Goal: Obtain resource: Obtain resource

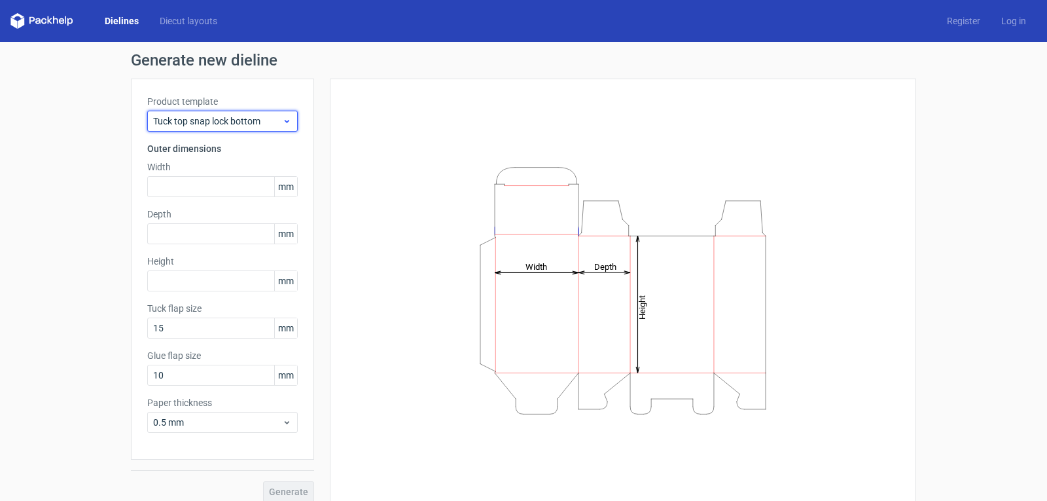
click at [266, 118] on span "Tuck top snap lock bottom" at bounding box center [217, 121] width 129 height 13
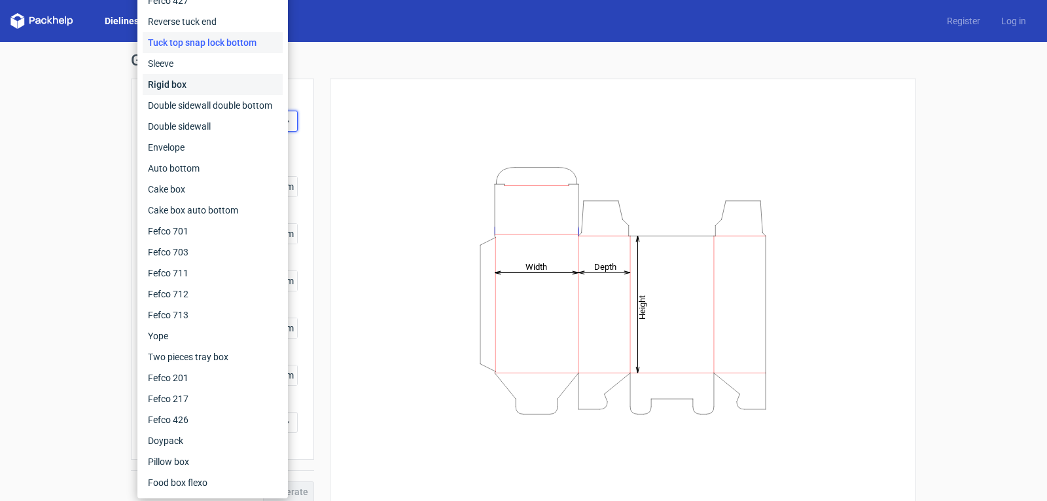
click at [224, 81] on div "Rigid box" at bounding box center [213, 84] width 140 height 21
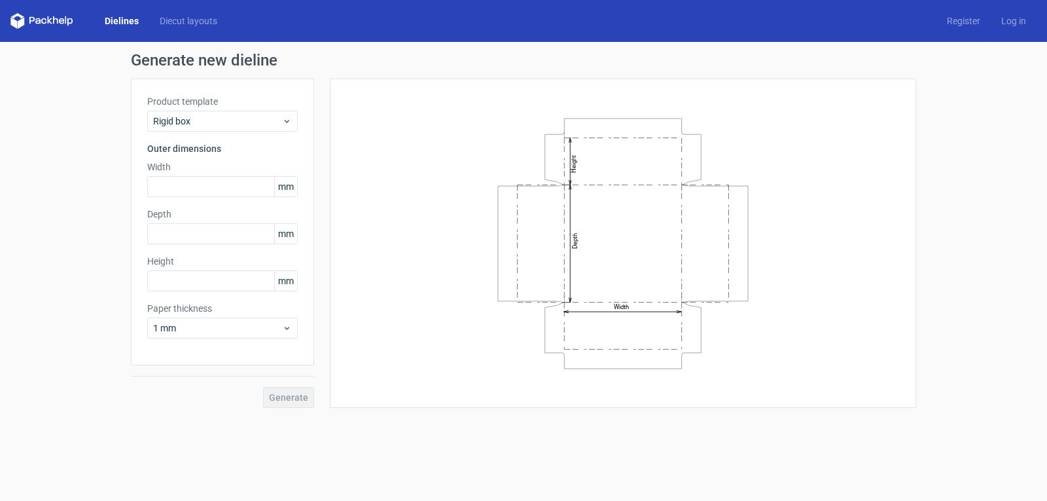
click at [274, 132] on div "Product template Rigid box Outer dimensions Width mm Depth mm Height mm Paper t…" at bounding box center [222, 222] width 183 height 287
click at [272, 125] on span "Rigid box" at bounding box center [217, 121] width 129 height 13
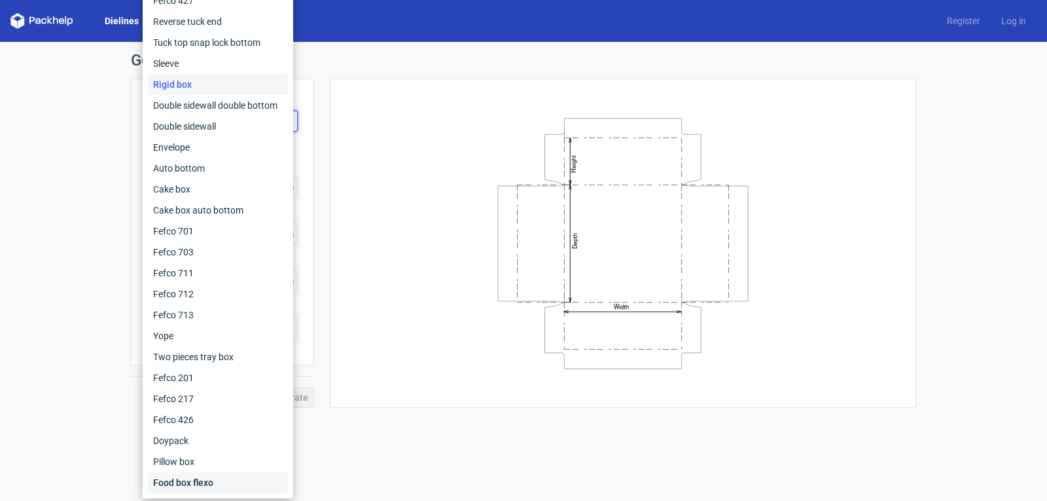
click at [209, 477] on div "Food box flexo" at bounding box center [218, 482] width 140 height 21
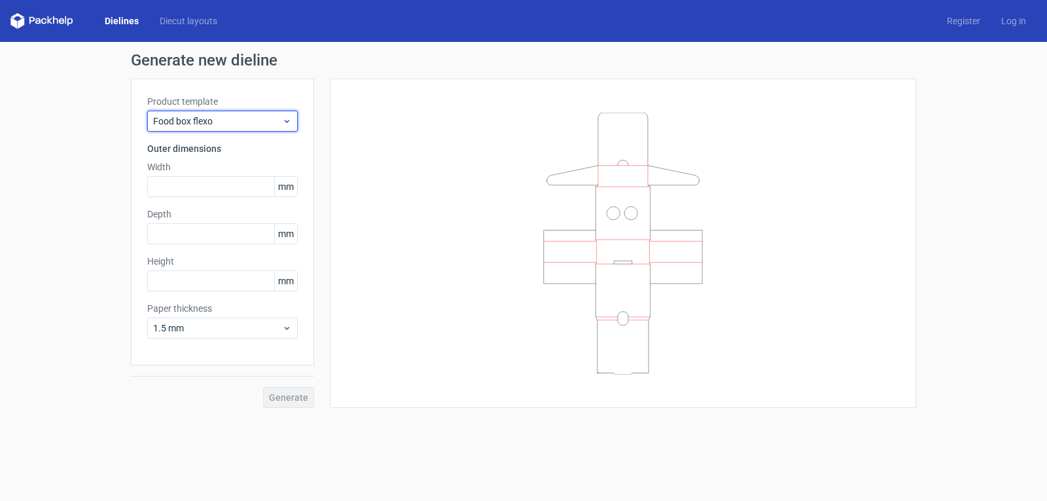
click at [280, 115] on div "Food box flexo" at bounding box center [222, 121] width 150 height 21
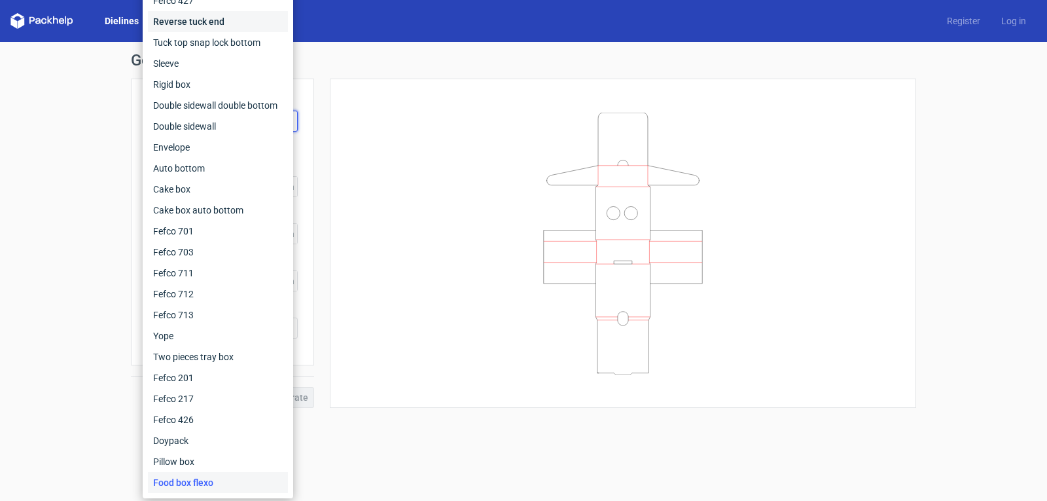
click at [222, 19] on div "Reverse tuck end" at bounding box center [218, 21] width 140 height 21
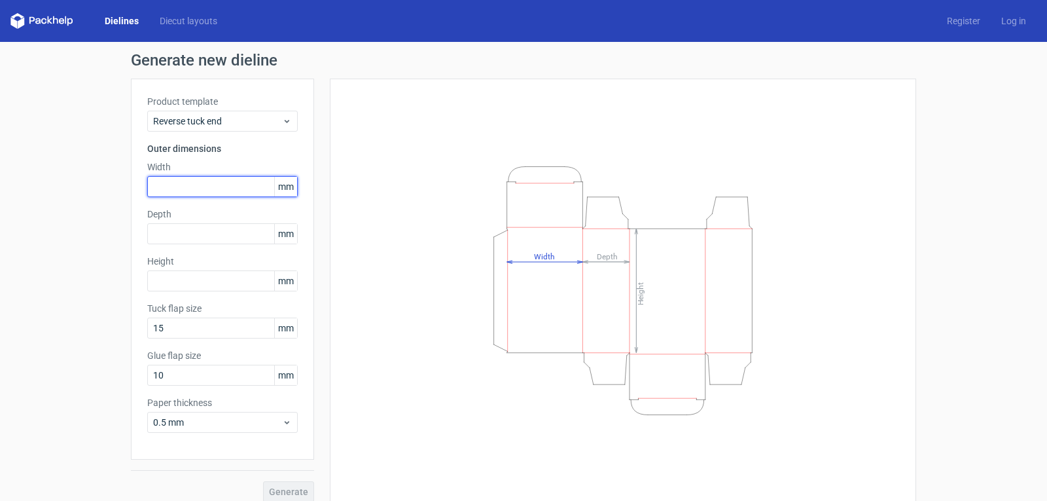
drag, startPoint x: 178, startPoint y: 192, endPoint x: 107, endPoint y: 196, distance: 71.4
click at [114, 196] on div "Generate new dieline Product template Reverse tuck end Outer dimensions Width m…" at bounding box center [523, 277] width 1047 height 470
type input "70"
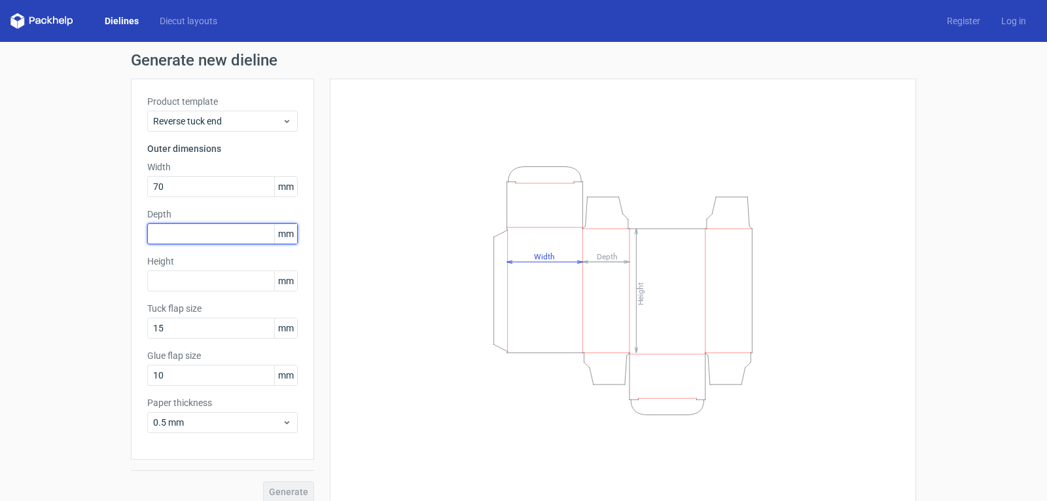
click at [179, 234] on input "text" at bounding box center [222, 233] width 150 height 21
type input "60"
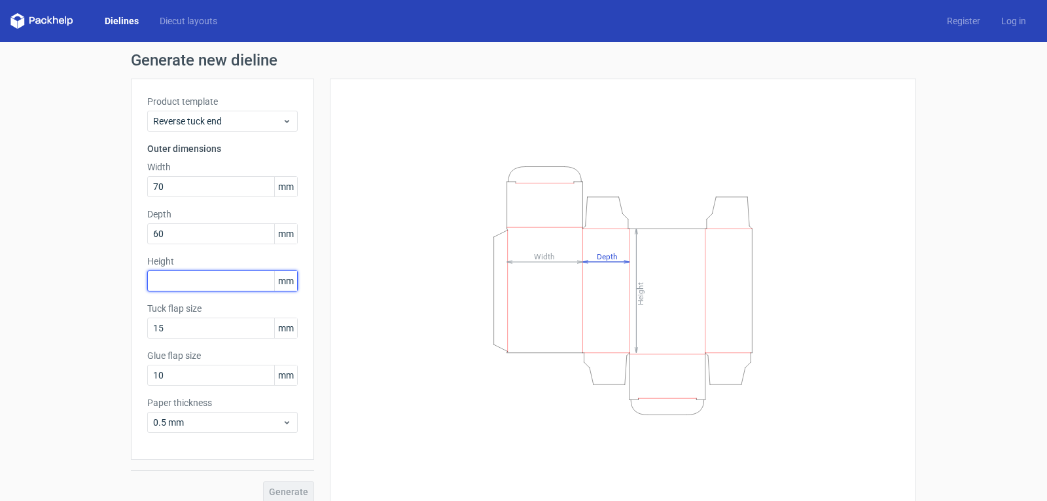
click at [199, 286] on input "text" at bounding box center [222, 280] width 150 height 21
type input "70"
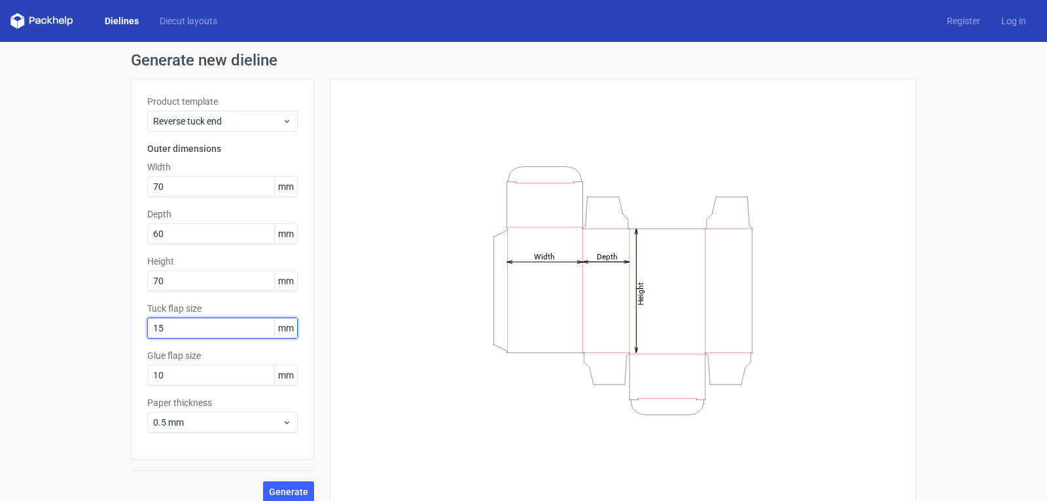
drag, startPoint x: 178, startPoint y: 328, endPoint x: 44, endPoint y: 328, distance: 133.5
click at [44, 328] on div "Generate new dieline Product template Reverse tuck end Outer dimensions Width 7…" at bounding box center [523, 277] width 1047 height 470
type input "12"
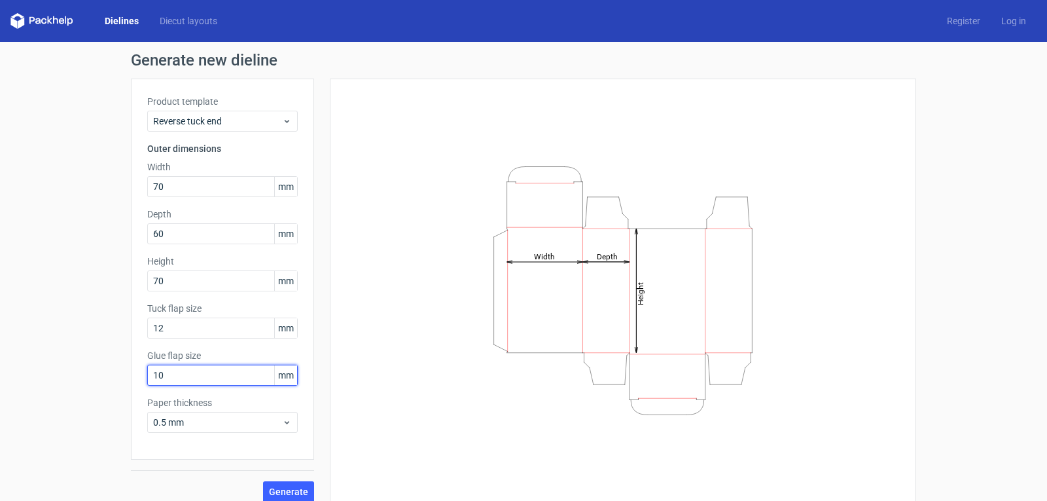
drag, startPoint x: 118, startPoint y: 385, endPoint x: 60, endPoint y: 400, distance: 59.7
click at [60, 400] on div "Generate new dieline Product template Reverse tuck end Outer dimensions Width 7…" at bounding box center [523, 277] width 1047 height 470
type input "12"
click at [281, 416] on div "0.5 mm" at bounding box center [222, 422] width 150 height 21
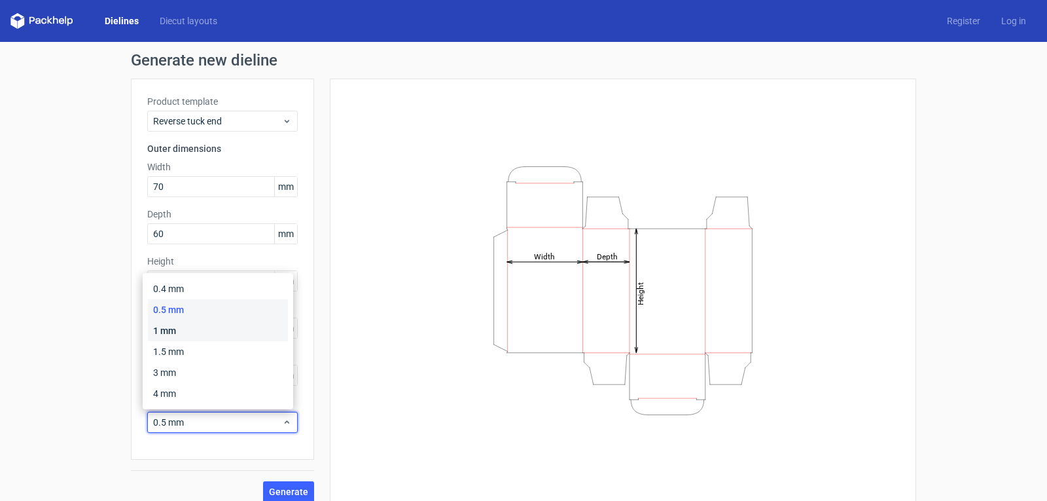
click at [232, 332] on div "1 mm" at bounding box center [218, 330] width 140 height 21
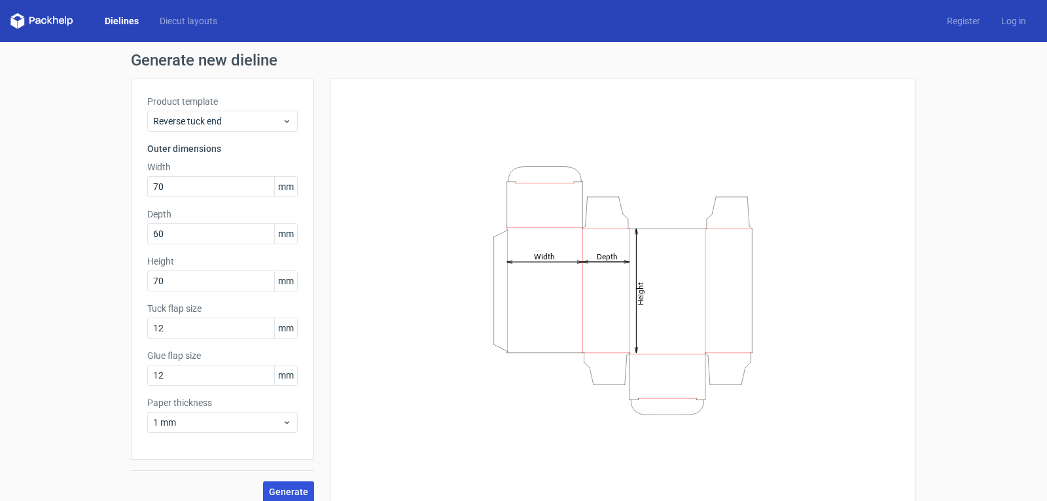
click at [274, 484] on button "Generate" at bounding box center [288, 491] width 51 height 21
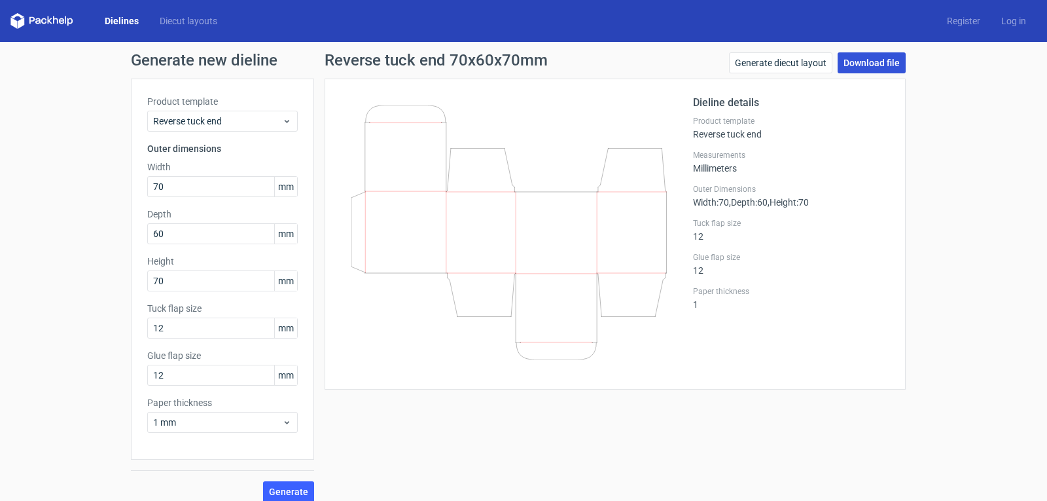
click at [843, 64] on link "Download file" at bounding box center [872, 62] width 68 height 21
click at [255, 120] on span "Reverse tuck end" at bounding box center [217, 121] width 129 height 13
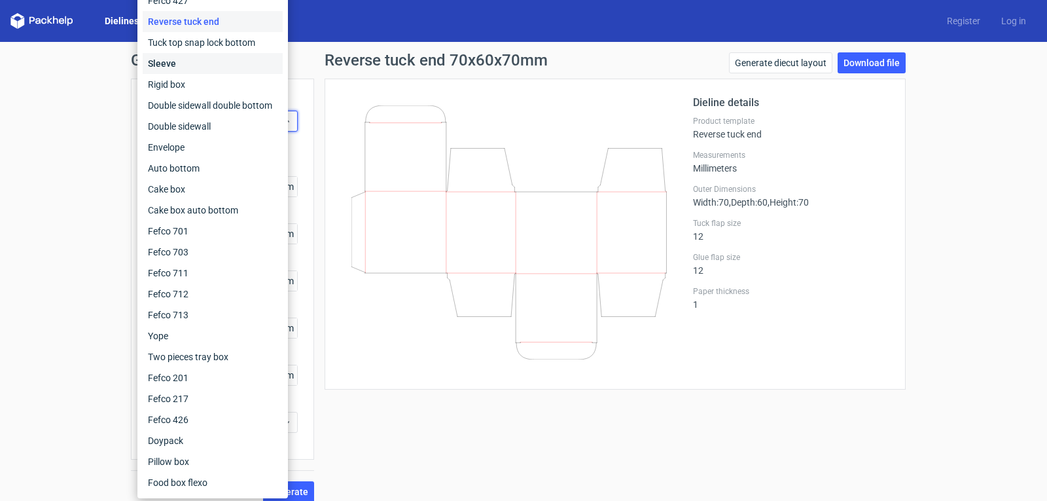
click at [215, 63] on div "Sleeve" at bounding box center [213, 63] width 140 height 21
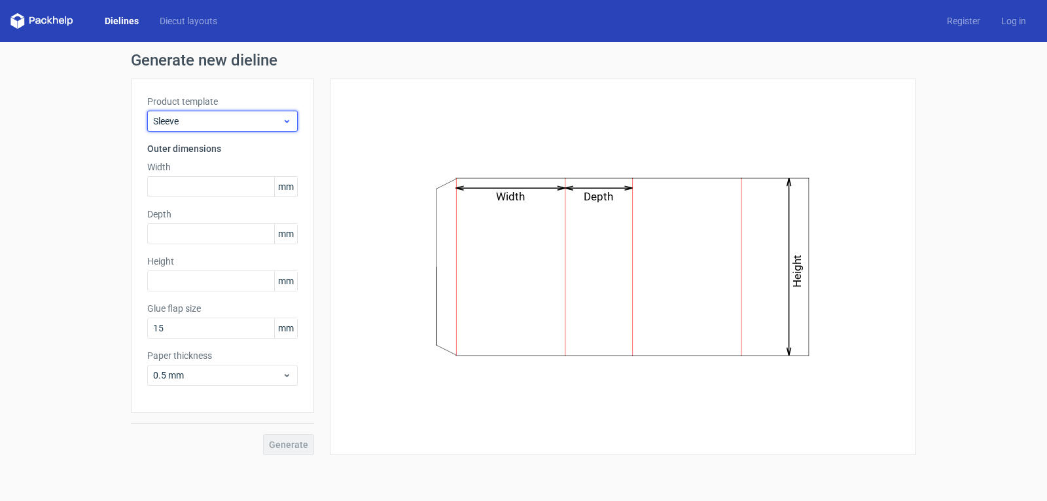
click at [260, 111] on div "Sleeve" at bounding box center [222, 121] width 150 height 21
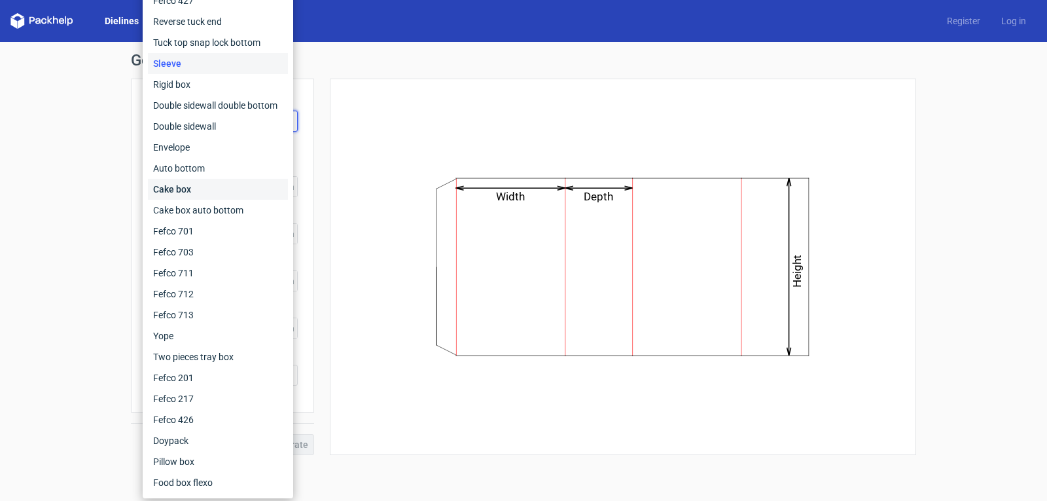
click at [217, 185] on div "Cake box" at bounding box center [218, 189] width 140 height 21
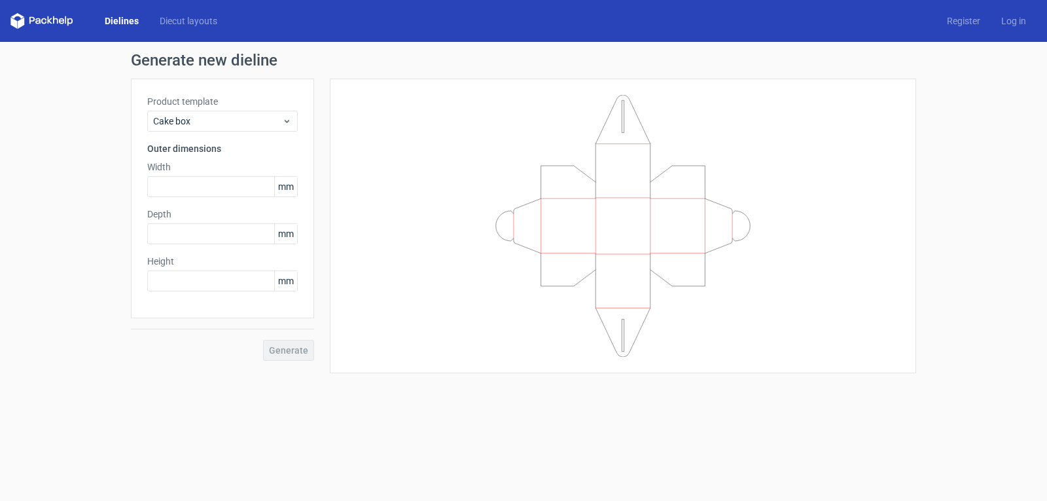
click at [247, 132] on div "Product template Cake box Outer dimensions Width mm Depth mm Height mm" at bounding box center [222, 198] width 183 height 239
click at [248, 123] on span "Cake box" at bounding box center [217, 121] width 129 height 13
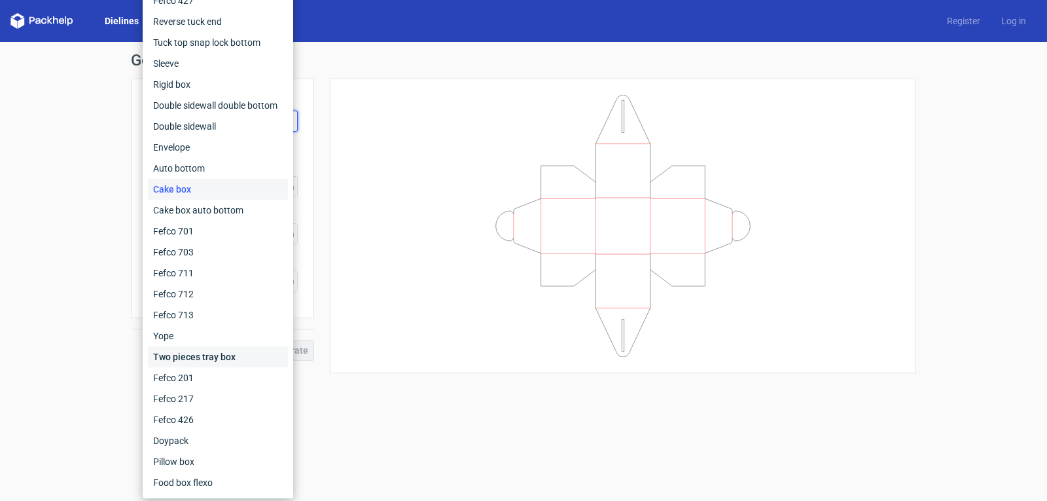
click at [202, 354] on div "Two pieces tray box" at bounding box center [218, 356] width 140 height 21
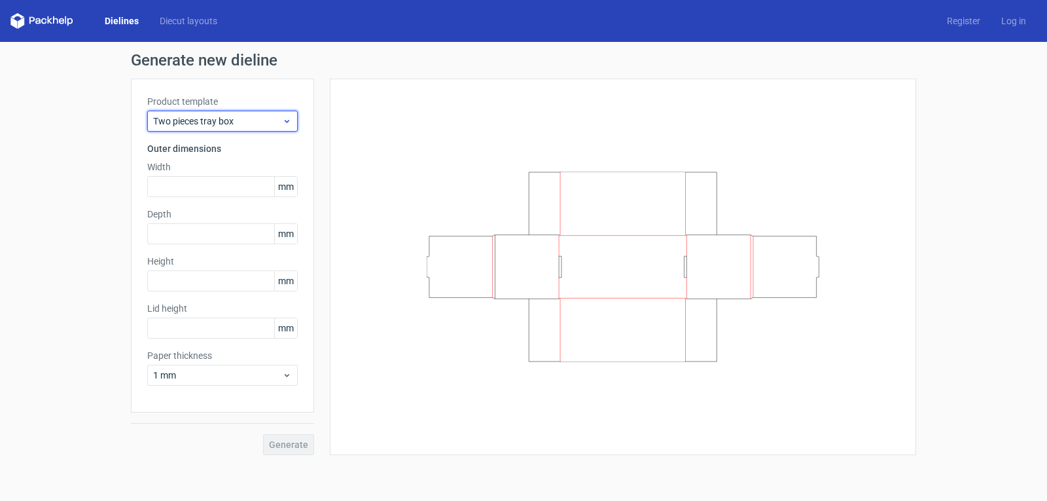
click at [268, 113] on div "Two pieces tray box" at bounding box center [222, 121] width 150 height 21
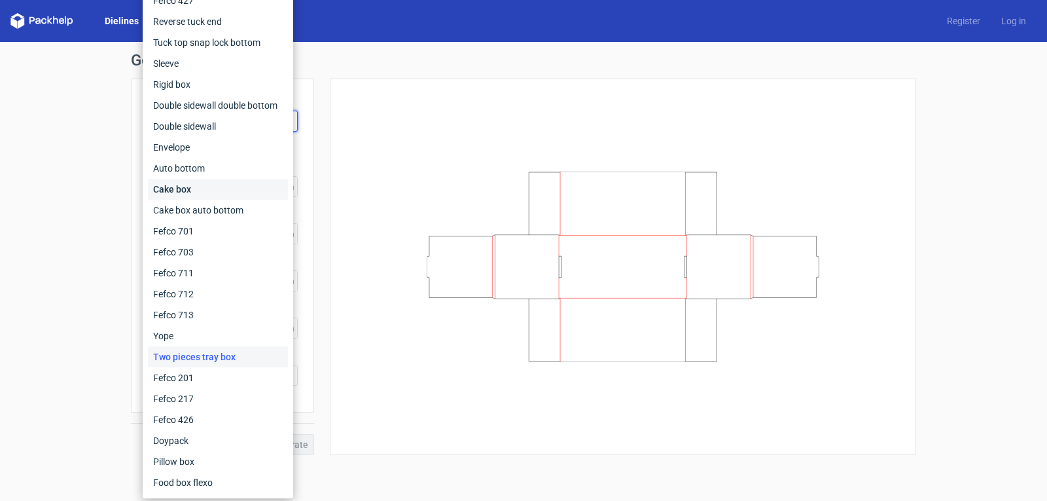
click at [210, 195] on div "Cake box" at bounding box center [218, 189] width 140 height 21
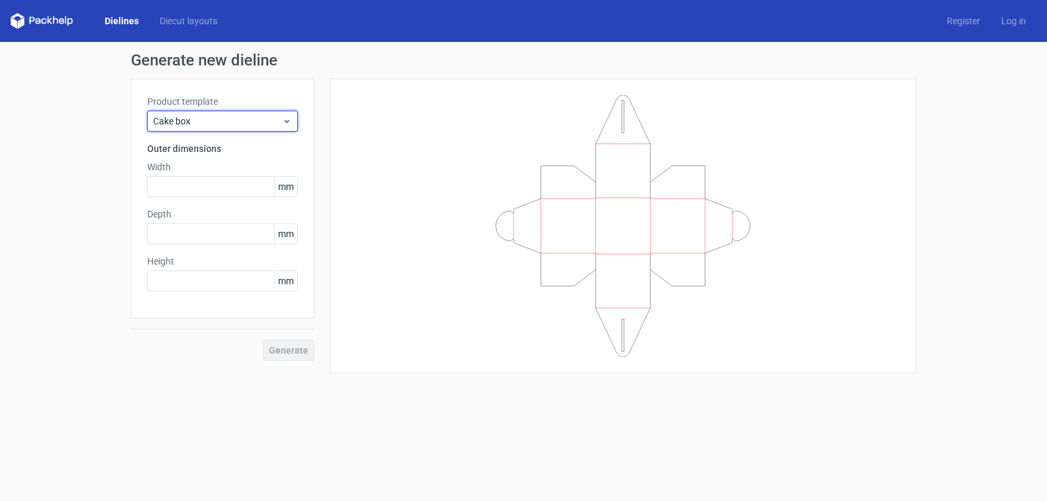
click at [267, 125] on span "Cake box" at bounding box center [217, 121] width 129 height 13
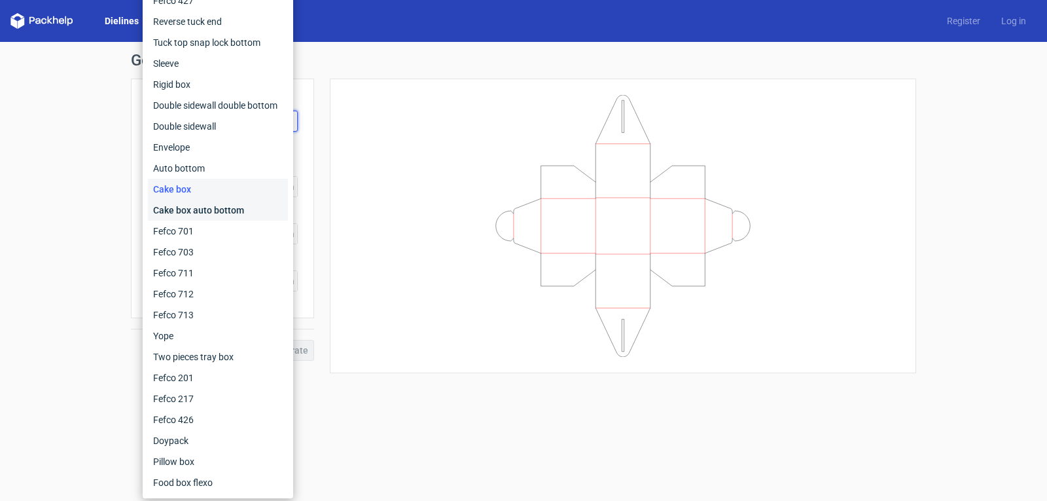
click at [243, 213] on div "Cake box auto bottom" at bounding box center [218, 210] width 140 height 21
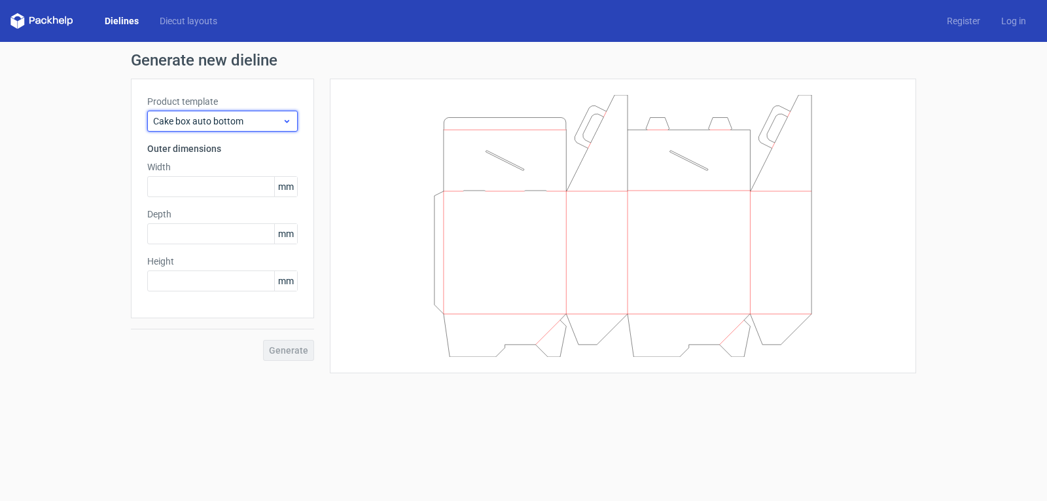
click at [273, 118] on span "Cake box auto bottom" at bounding box center [217, 121] width 129 height 13
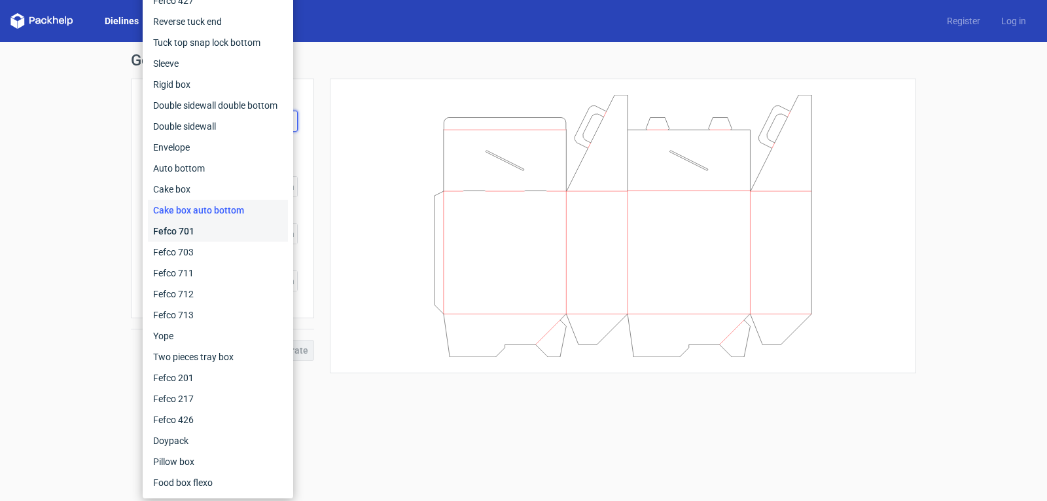
click at [215, 239] on div "Fefco 701" at bounding box center [218, 231] width 140 height 21
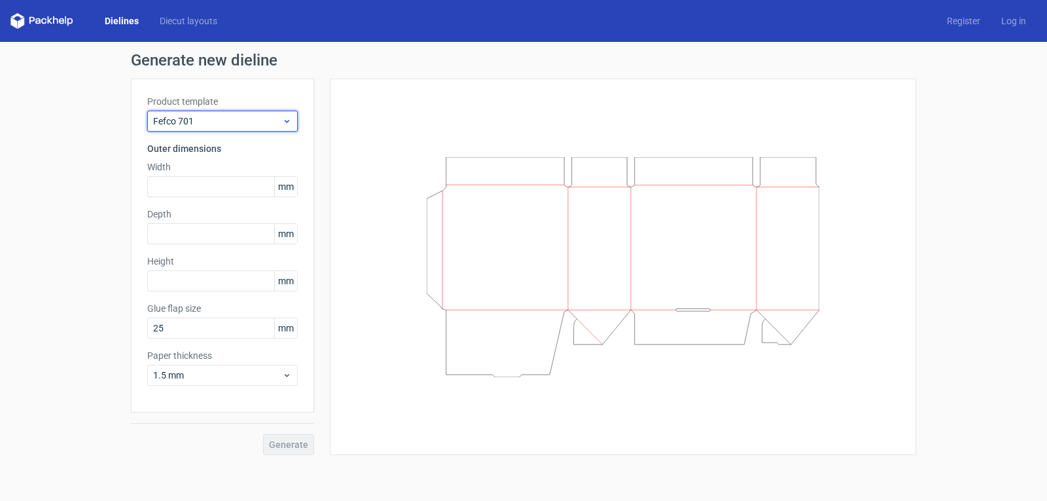
click at [268, 120] on span "Fefco 701" at bounding box center [217, 121] width 129 height 13
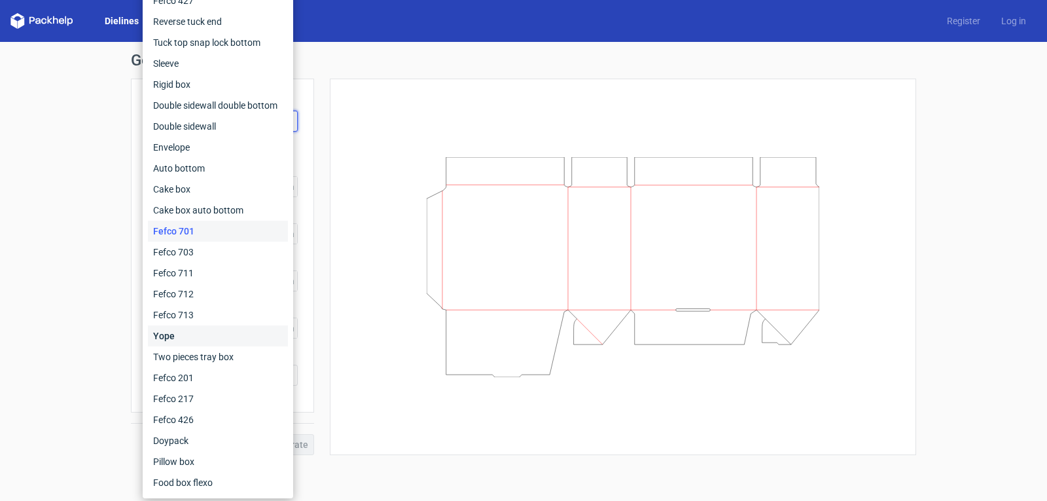
click at [204, 338] on div "Yope" at bounding box center [218, 335] width 140 height 21
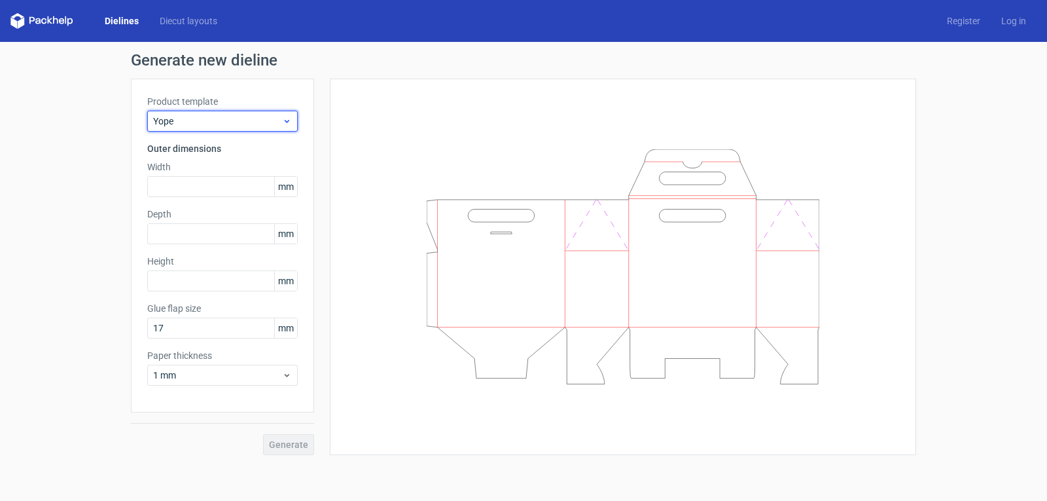
click at [281, 113] on div "Yope" at bounding box center [222, 121] width 150 height 21
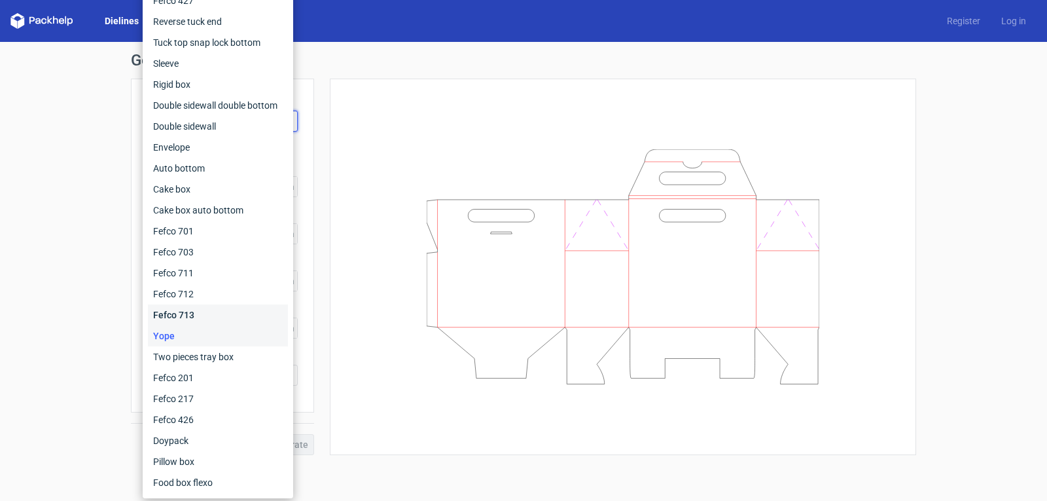
click at [196, 313] on div "Fefco 713" at bounding box center [218, 314] width 140 height 21
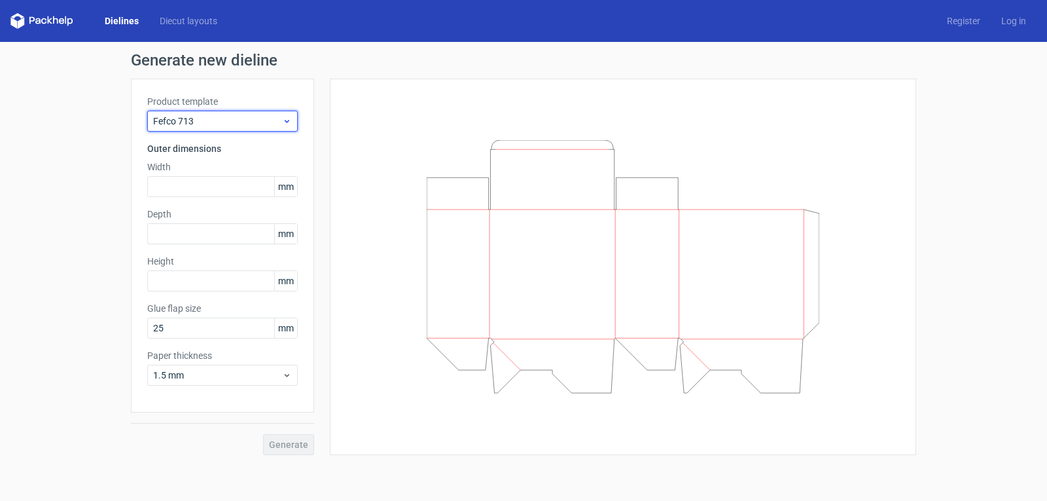
click at [276, 128] on div "Fefco 713" at bounding box center [222, 121] width 150 height 21
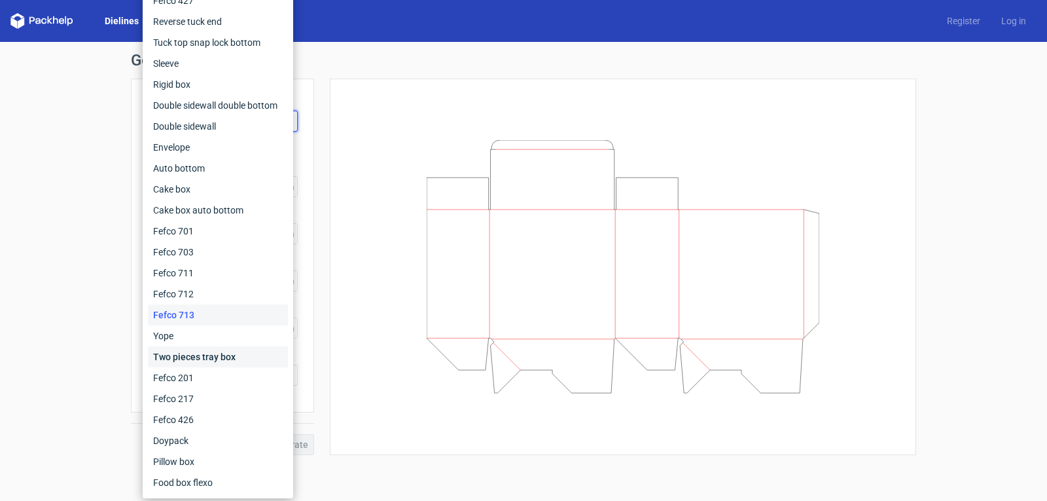
click at [190, 359] on div "Two pieces tray box" at bounding box center [218, 356] width 140 height 21
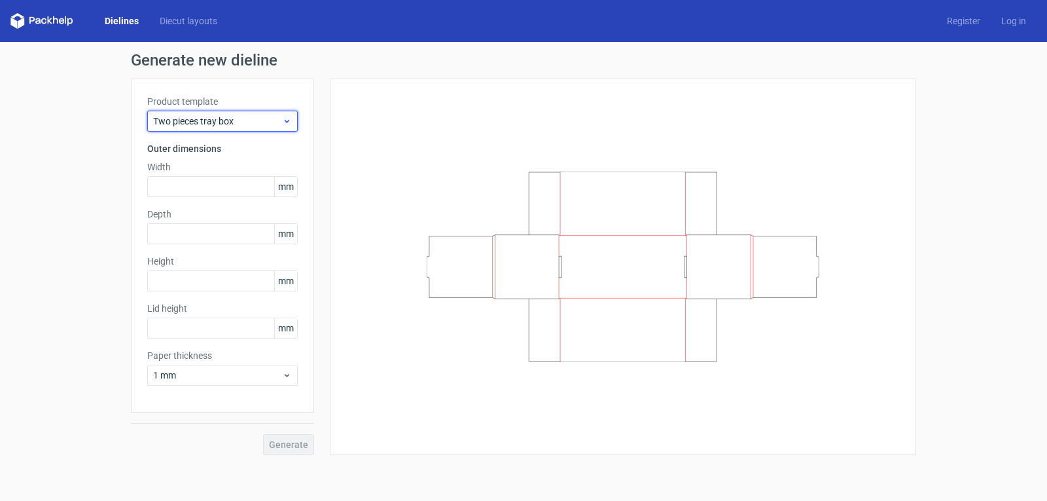
click at [268, 128] on div "Two pieces tray box" at bounding box center [222, 121] width 150 height 21
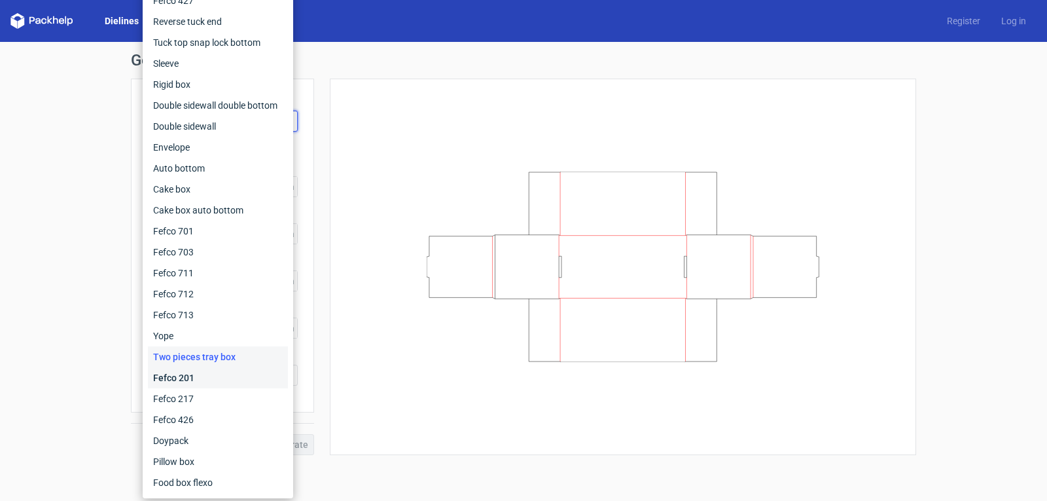
click at [192, 376] on div "Fefco 201" at bounding box center [218, 377] width 140 height 21
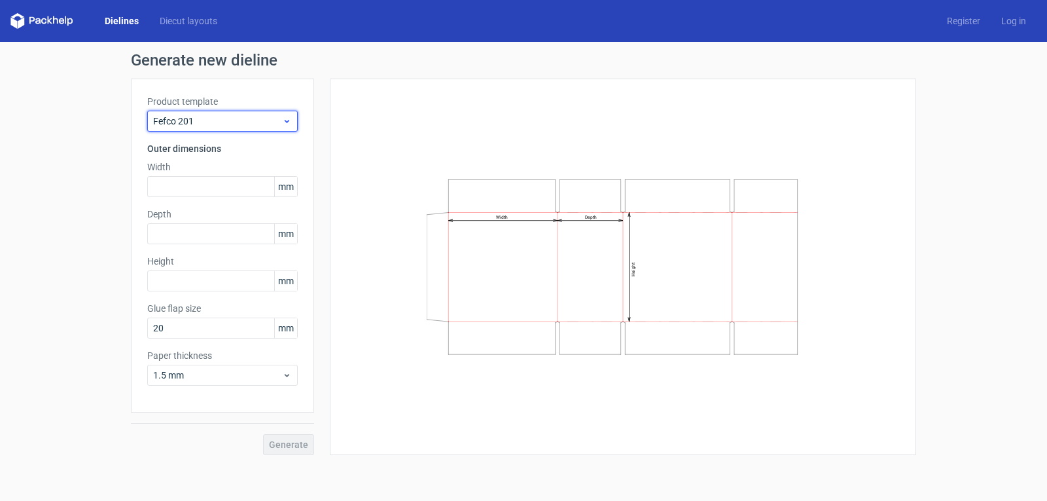
click at [291, 126] on div "Fefco 201" at bounding box center [222, 121] width 150 height 21
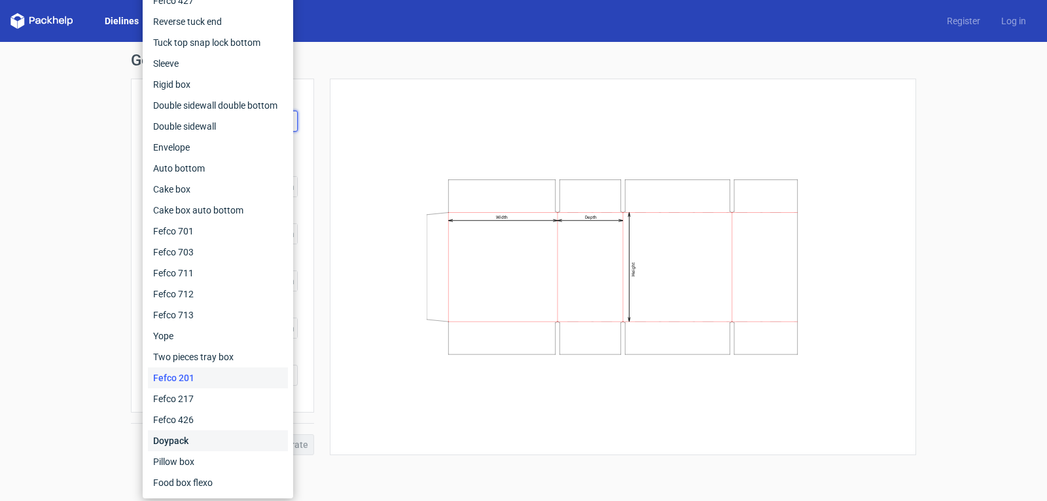
click at [186, 443] on div "Doypack" at bounding box center [218, 440] width 140 height 21
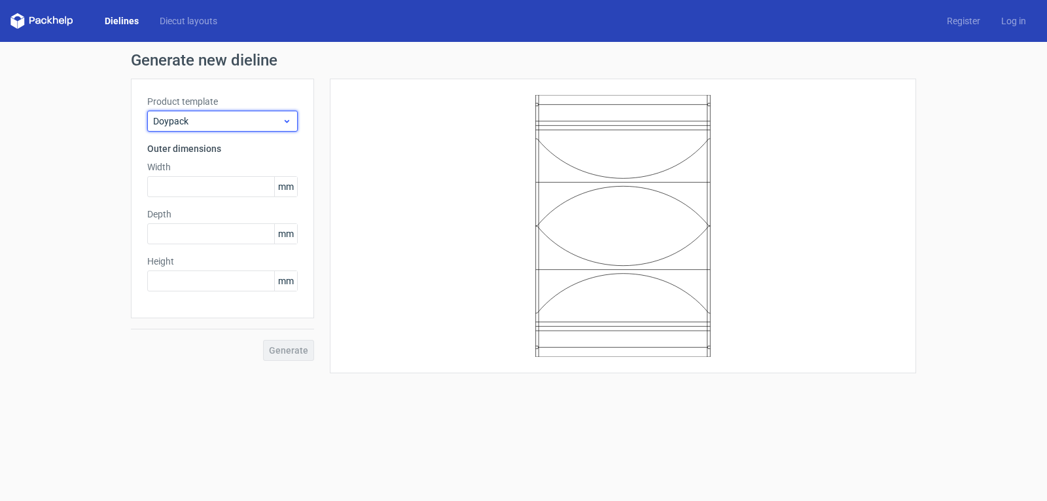
click at [278, 114] on div "Doypack" at bounding box center [222, 121] width 150 height 21
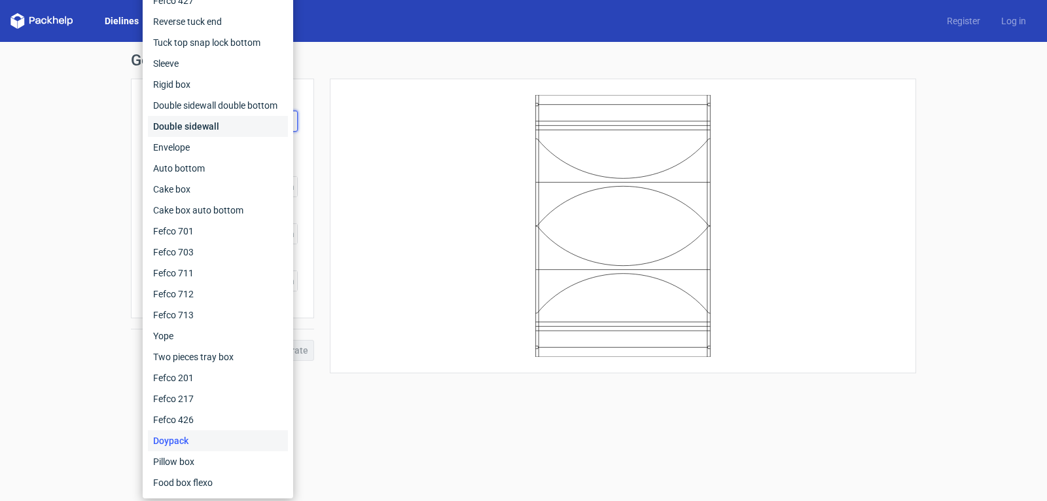
click at [224, 133] on div "Double sidewall" at bounding box center [218, 126] width 140 height 21
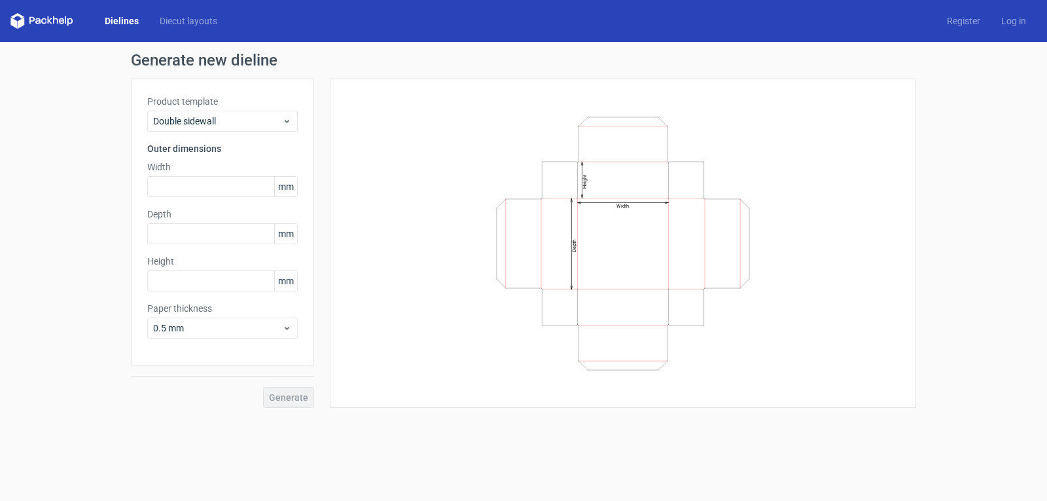
click at [265, 110] on div "Product template Double sidewall" at bounding box center [222, 113] width 150 height 37
click at [266, 120] on span "Double sidewall" at bounding box center [217, 121] width 129 height 13
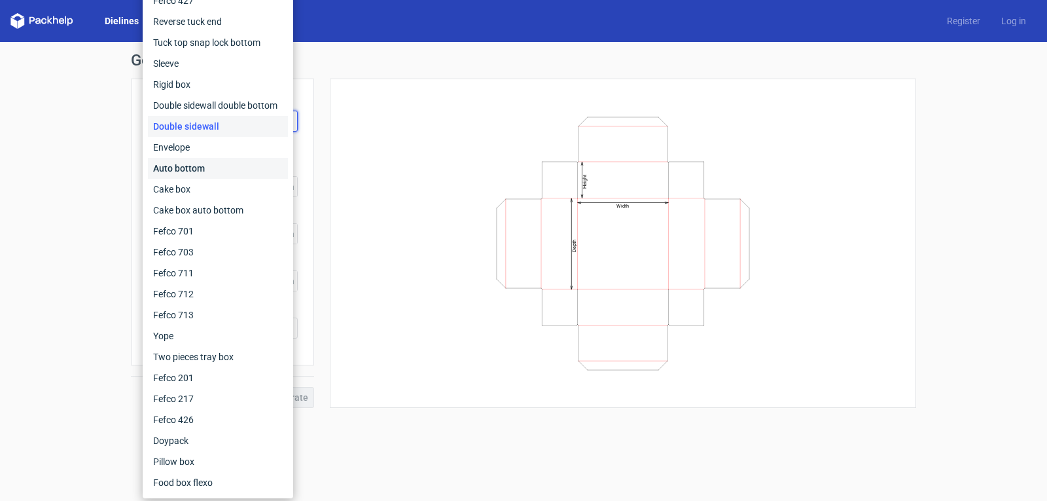
click at [239, 168] on div "Auto bottom" at bounding box center [218, 168] width 140 height 21
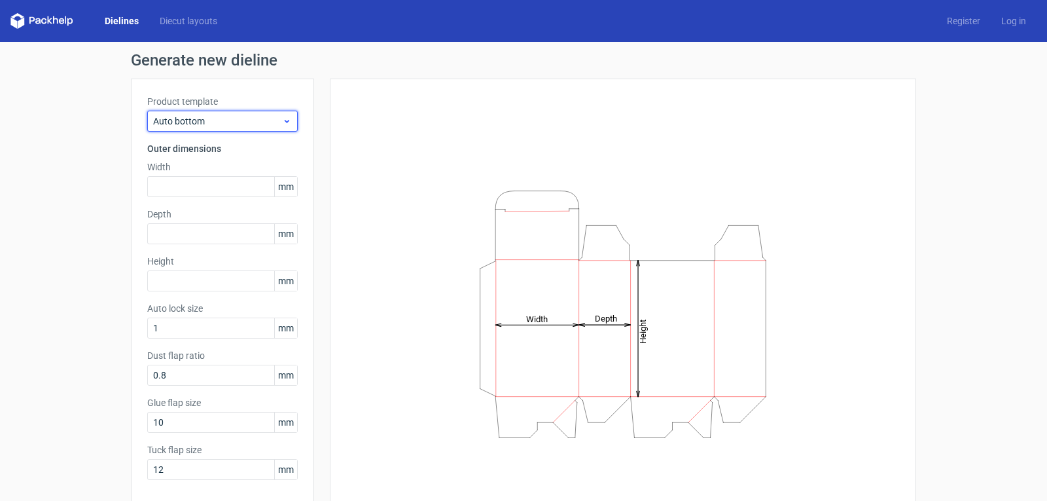
click at [257, 121] on span "Auto bottom" at bounding box center [217, 121] width 129 height 13
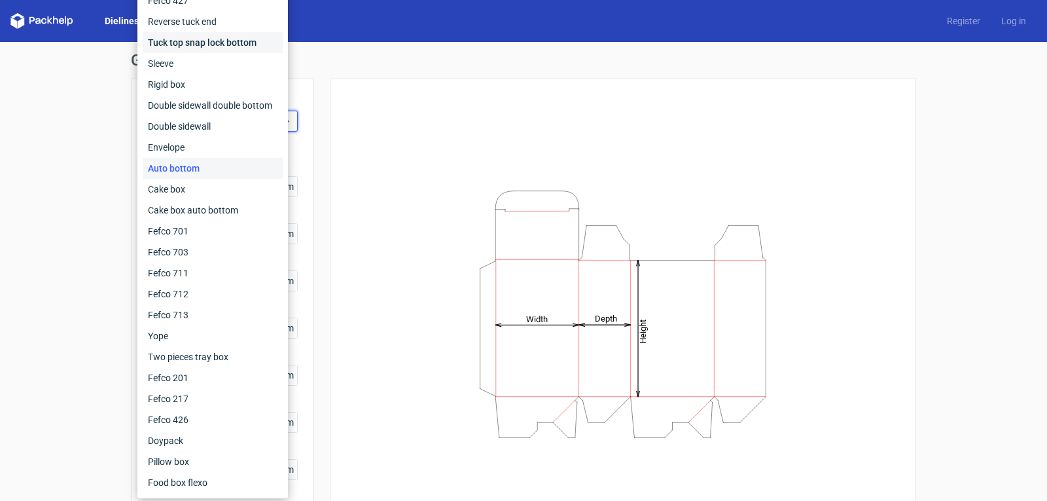
click at [219, 44] on div "Tuck top snap lock bottom" at bounding box center [213, 42] width 140 height 21
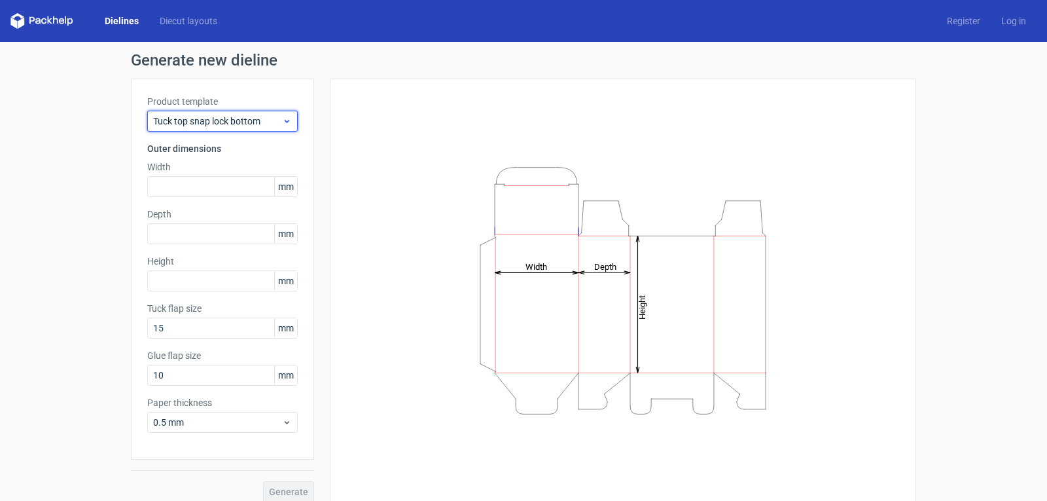
click at [250, 120] on span "Tuck top snap lock bottom" at bounding box center [217, 121] width 129 height 13
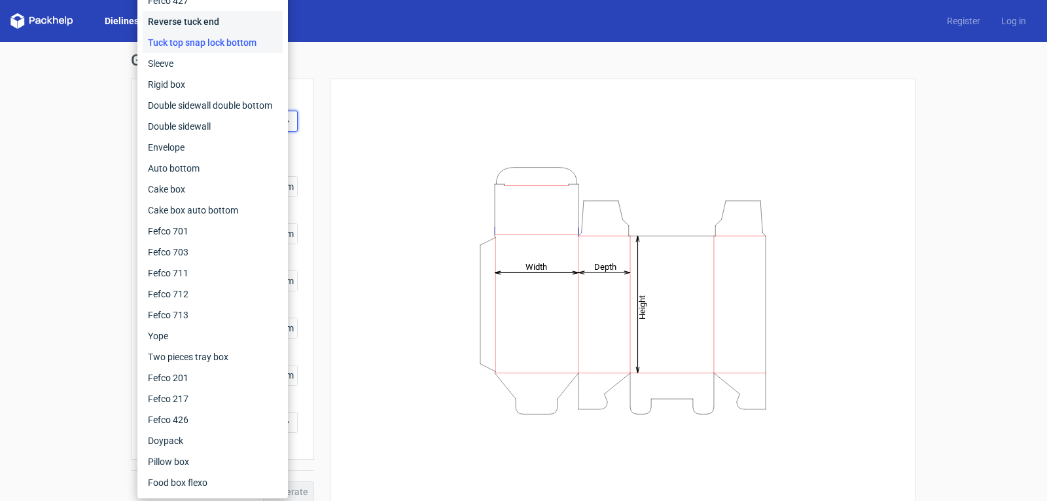
click at [234, 24] on div "Reverse tuck end" at bounding box center [213, 21] width 140 height 21
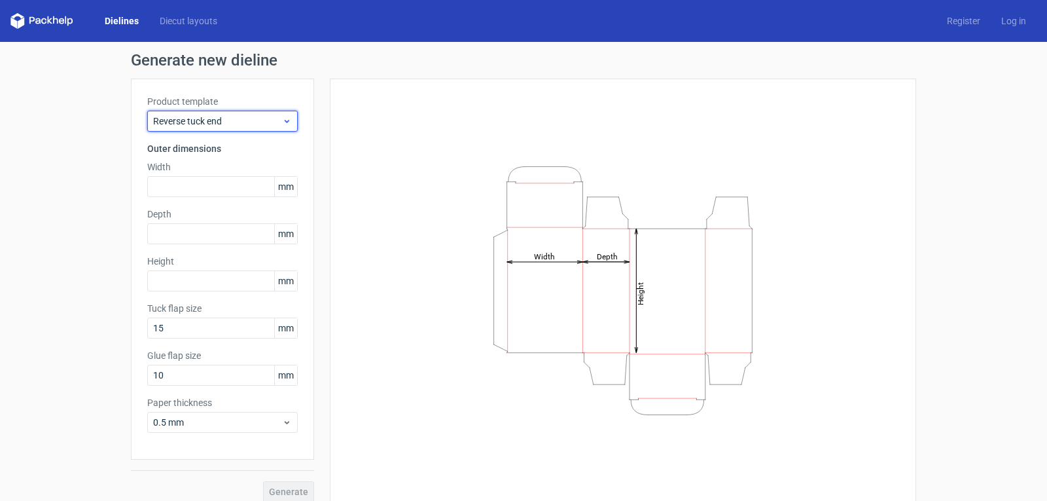
click at [265, 113] on div "Reverse tuck end" at bounding box center [222, 121] width 150 height 21
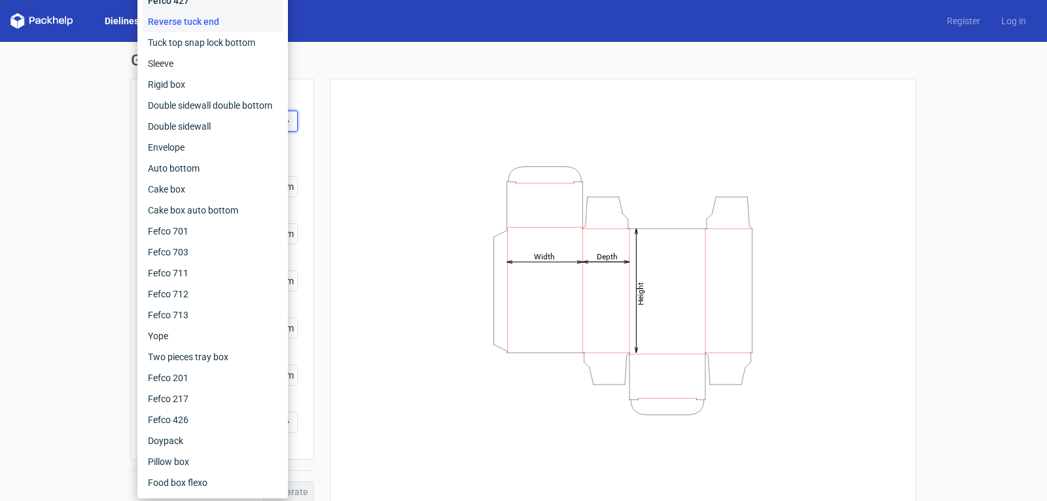
click at [231, 3] on div "Fefco 427" at bounding box center [213, 0] width 140 height 21
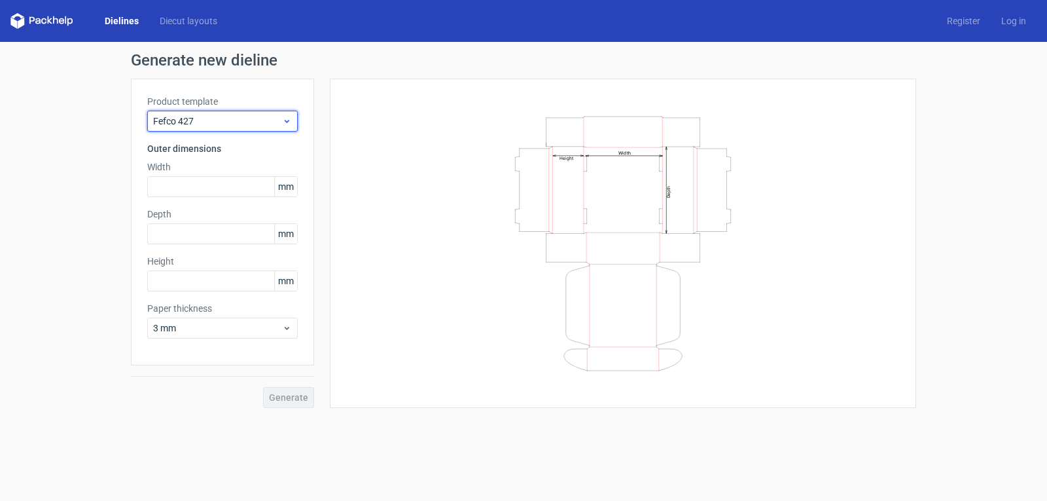
click at [236, 121] on span "Fefco 427" at bounding box center [217, 121] width 129 height 13
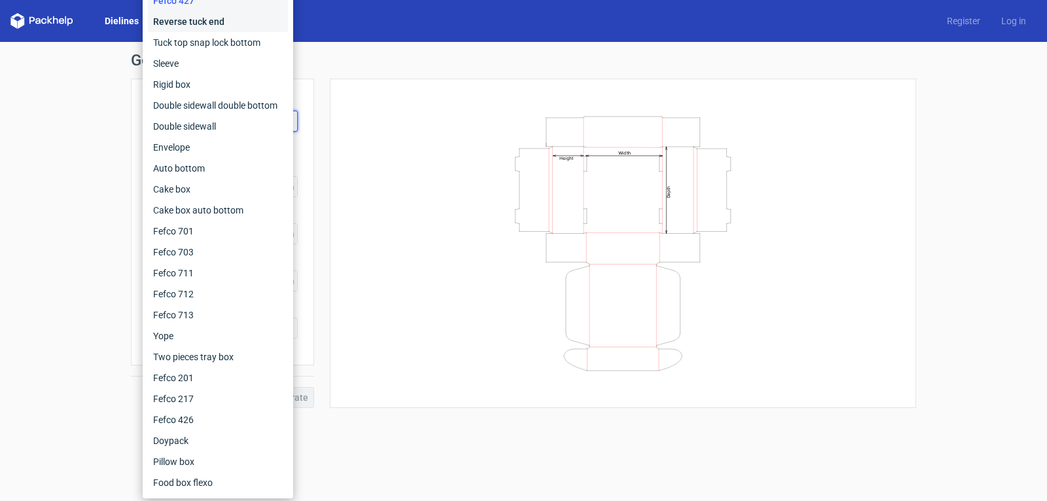
click at [240, 29] on div "Reverse tuck end" at bounding box center [218, 21] width 140 height 21
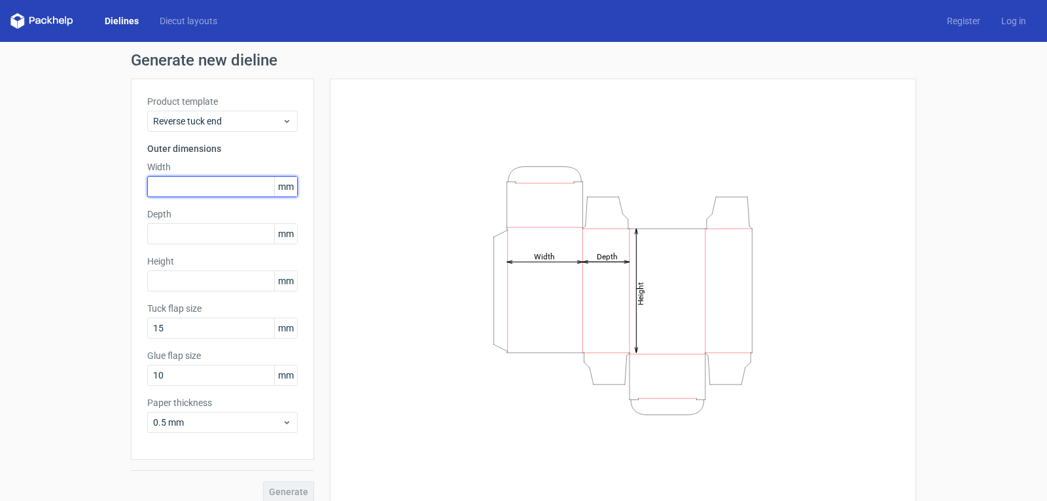
click at [174, 183] on input "text" at bounding box center [222, 186] width 150 height 21
type input "75"
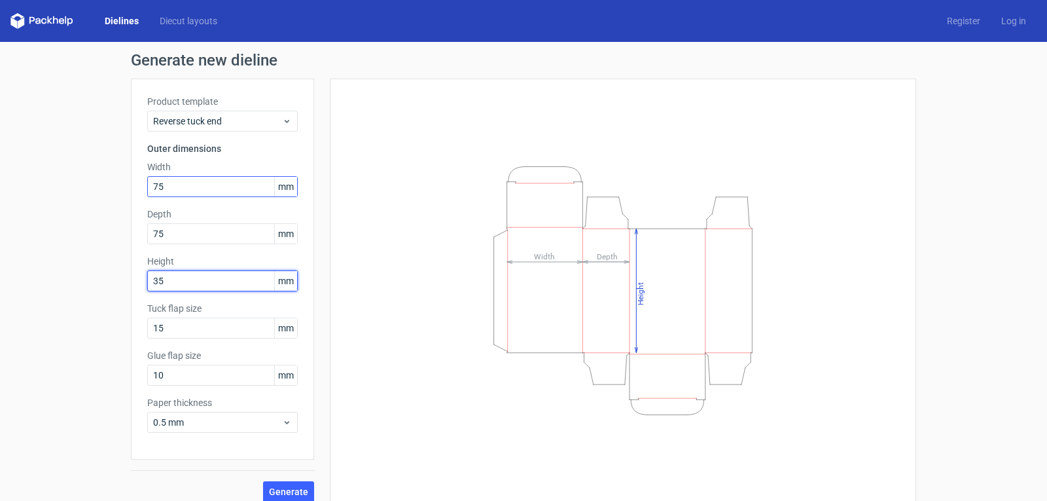
type input "35"
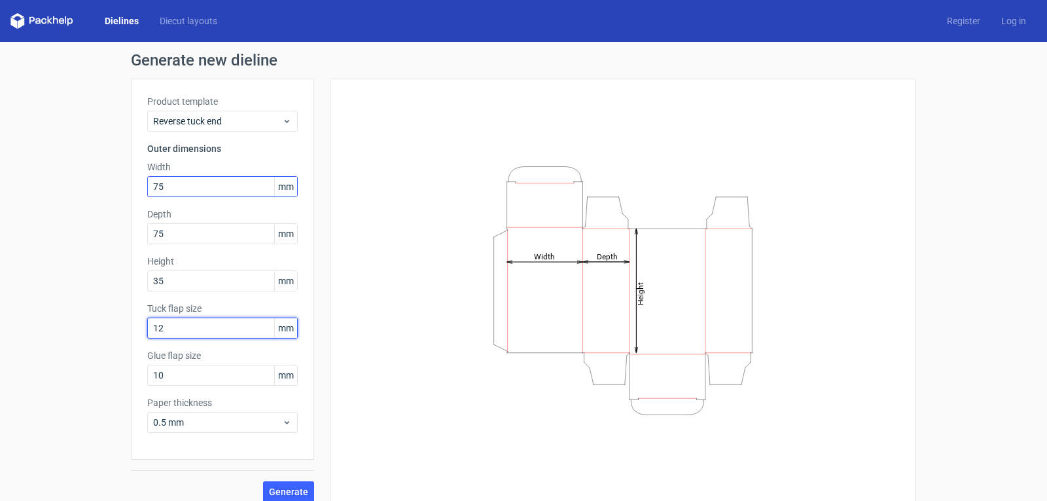
type input "12"
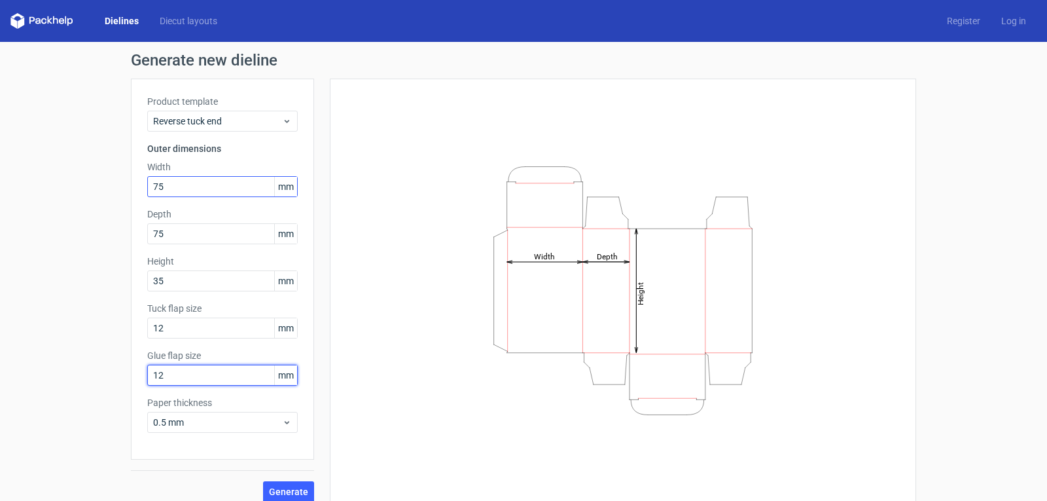
type input "12"
click at [272, 495] on span "Generate" at bounding box center [288, 491] width 39 height 9
